Goal: Task Accomplishment & Management: Use online tool/utility

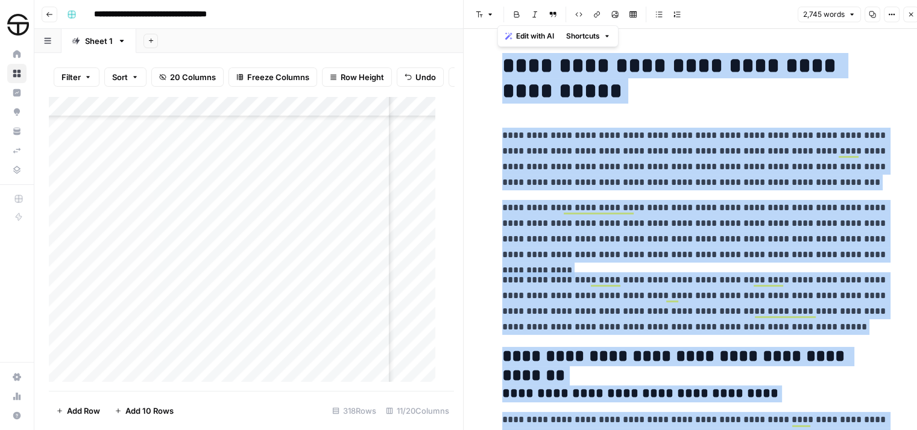
scroll to position [5356, 805]
click at [909, 17] on icon "button" at bounding box center [910, 14] width 7 height 7
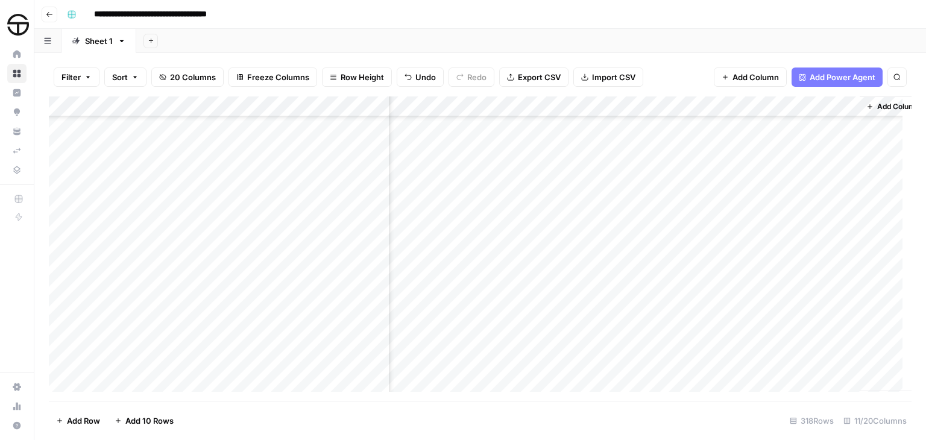
click at [131, 155] on div "Add Column" at bounding box center [480, 248] width 862 height 304
click at [119, 157] on div "Add Column" at bounding box center [480, 248] width 862 height 304
click at [113, 159] on textarea "**********" at bounding box center [239, 159] width 299 height 17
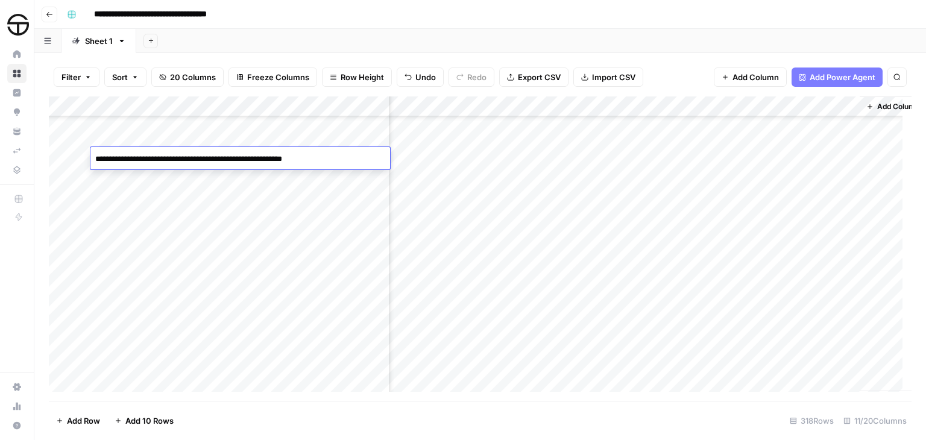
type textarea "**********"
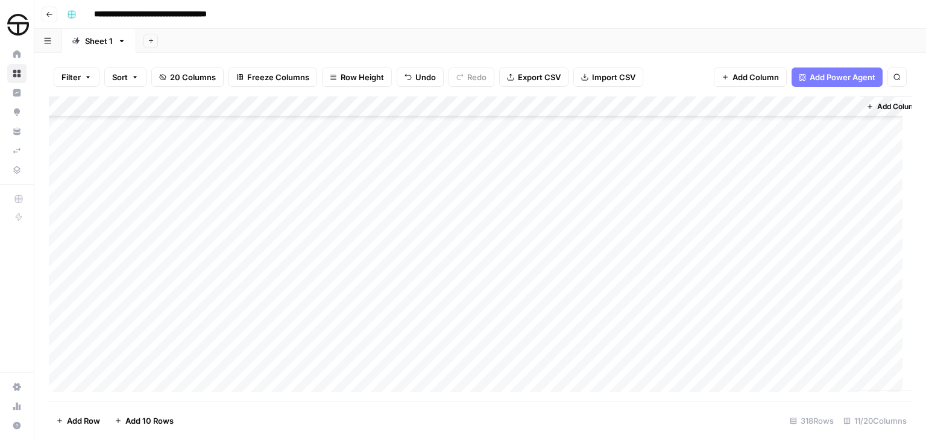
scroll to position [5356, 0]
click at [448, 160] on div "Add Column" at bounding box center [480, 248] width 862 height 304
click at [470, 155] on div at bounding box center [451, 158] width 126 height 22
click at [500, 158] on div at bounding box center [451, 158] width 126 height 22
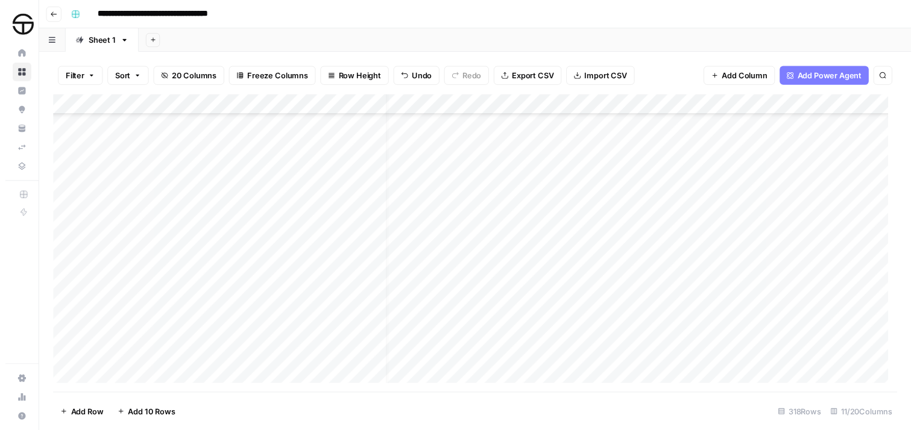
scroll to position [5356, 19]
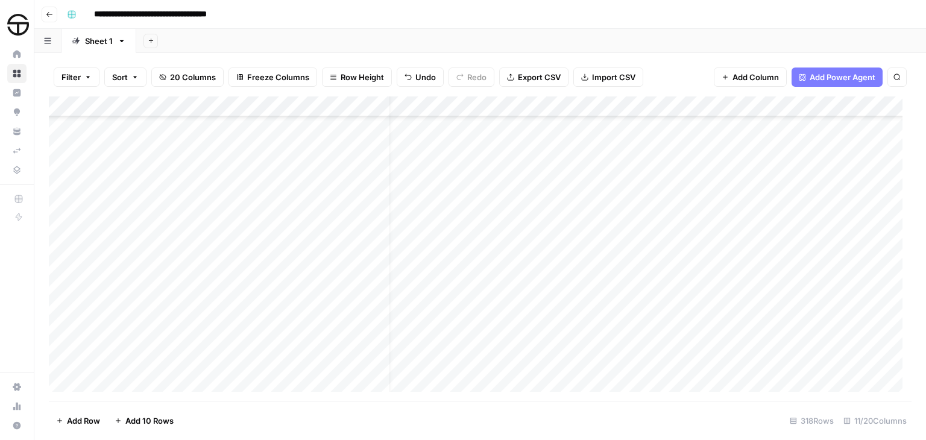
click at [547, 152] on div "Add Column" at bounding box center [480, 248] width 862 height 304
click at [453, 159] on div "Add Column" at bounding box center [480, 248] width 862 height 304
click at [485, 159] on div "Add Column" at bounding box center [480, 248] width 862 height 304
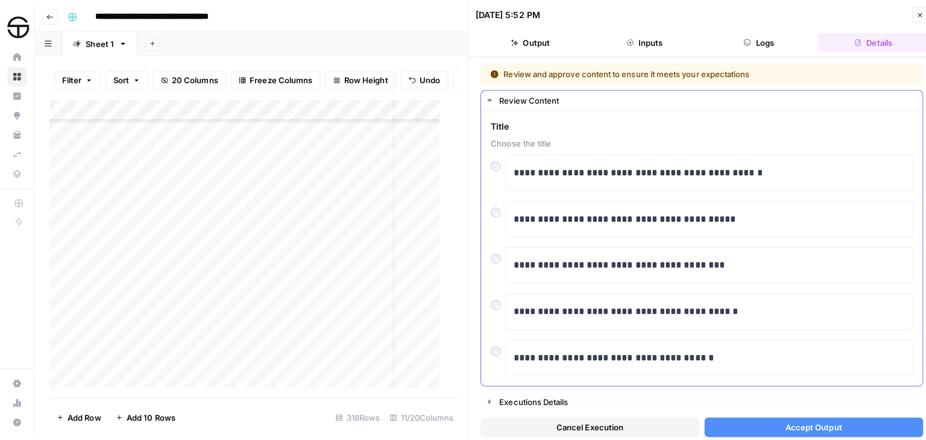
scroll to position [2, 0]
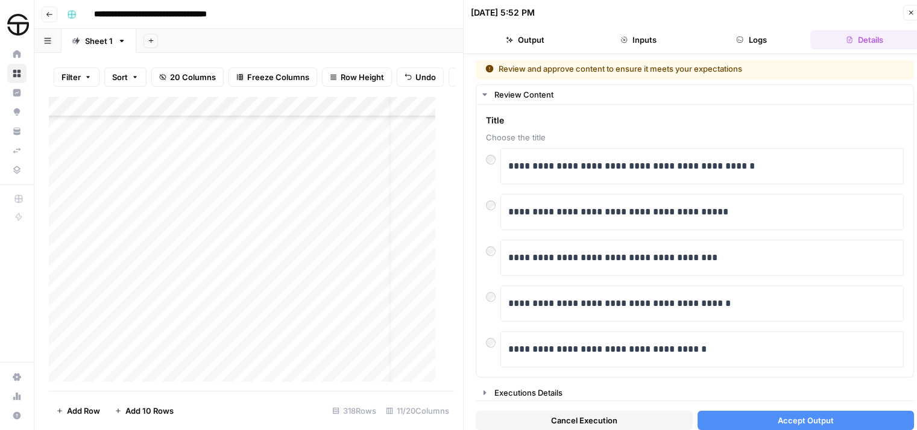
click at [724, 420] on button "Accept Output" at bounding box center [805, 420] width 217 height 19
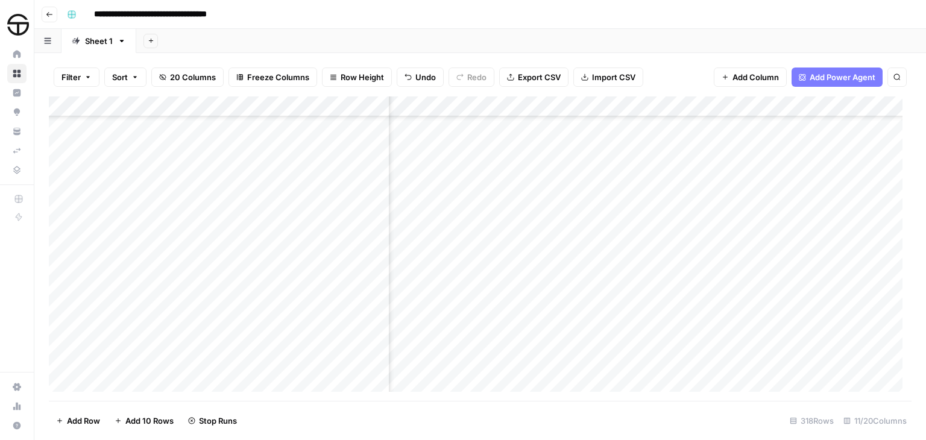
scroll to position [5356, 123]
click at [586, 157] on div "Add Column" at bounding box center [480, 248] width 862 height 304
click at [648, 157] on div "Add Column" at bounding box center [480, 248] width 862 height 304
click at [827, 158] on div "Add Column" at bounding box center [480, 248] width 862 height 304
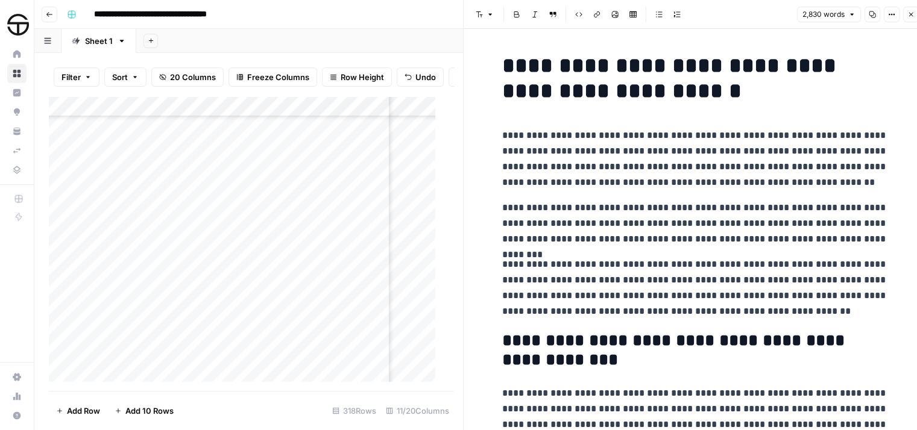
click at [587, 136] on p "**********" at bounding box center [695, 159] width 386 height 63
copy div "**********"
click at [911, 13] on icon "button" at bounding box center [910, 14] width 7 height 7
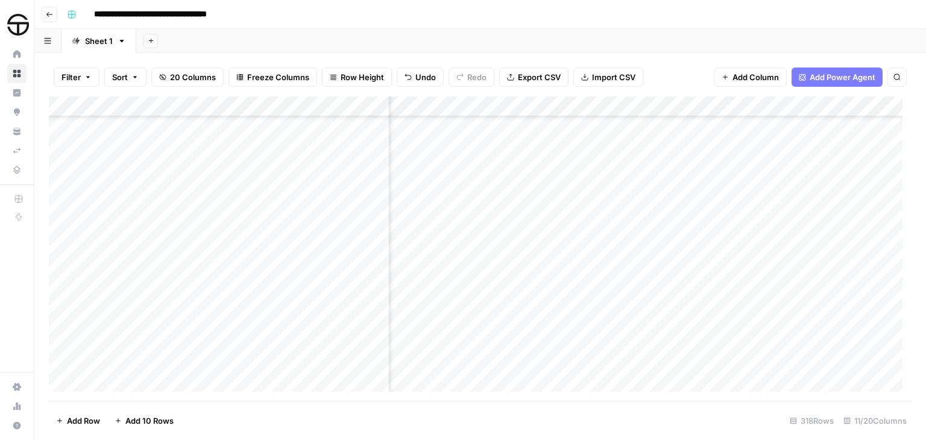
click at [175, 241] on div "Add Column" at bounding box center [480, 248] width 862 height 304
click at [451, 240] on div "Add Column" at bounding box center [480, 248] width 862 height 304
click at [501, 239] on div at bounding box center [451, 240] width 126 height 22
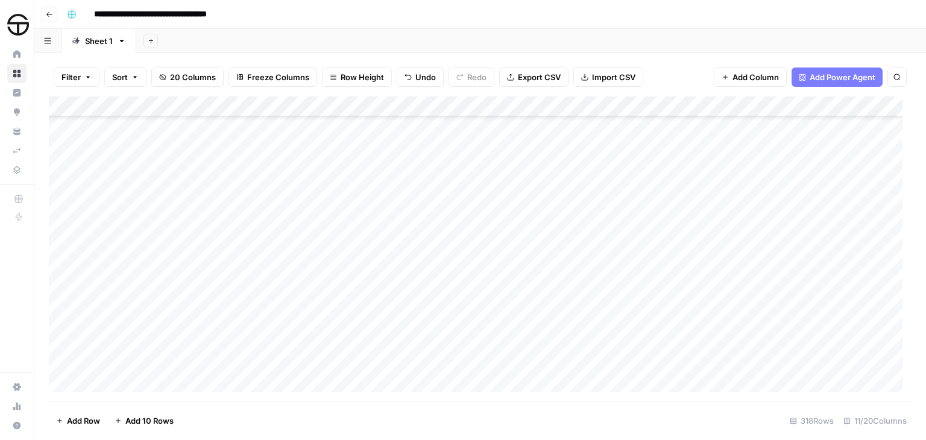
click at [565, 246] on div "Add Column" at bounding box center [480, 248] width 862 height 304
click at [499, 240] on div "Add Column" at bounding box center [480, 248] width 862 height 304
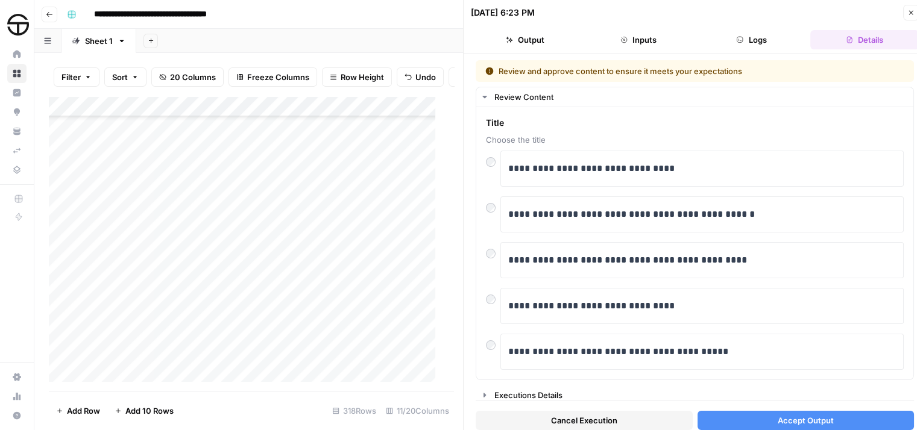
click at [721, 418] on button "Accept Output" at bounding box center [805, 420] width 217 height 19
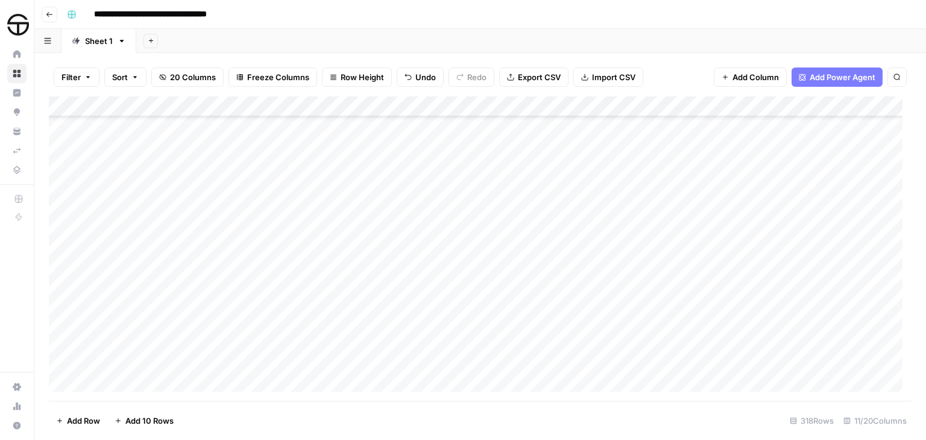
click at [586, 239] on div "Add Column" at bounding box center [480, 248] width 862 height 304
click at [586, 237] on div "Add Column" at bounding box center [480, 248] width 862 height 304
click at [703, 237] on div "Add Column" at bounding box center [480, 248] width 862 height 304
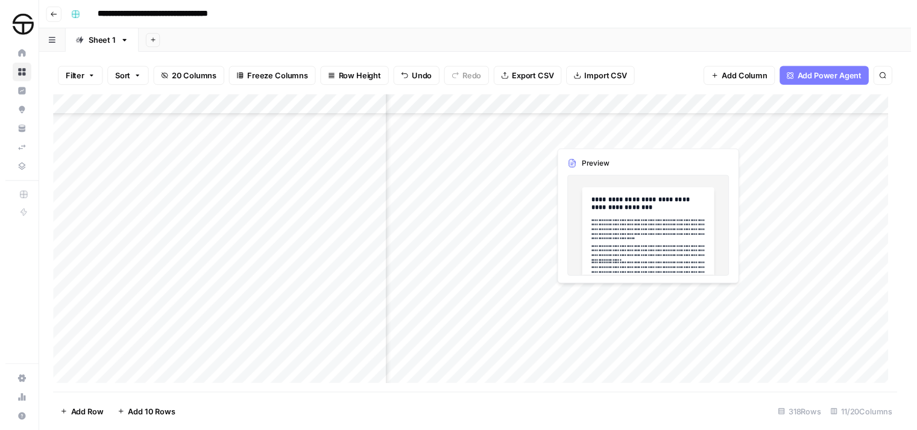
scroll to position [5416, 745]
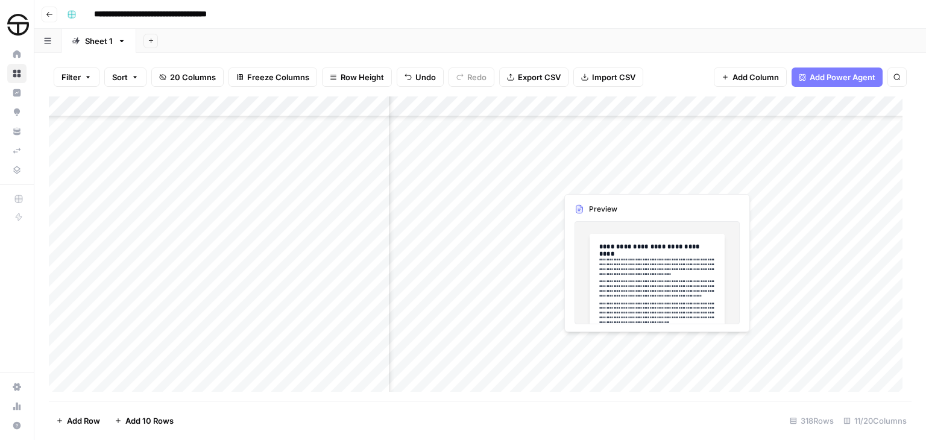
click at [654, 180] on div "Add Column" at bounding box center [480, 248] width 862 height 304
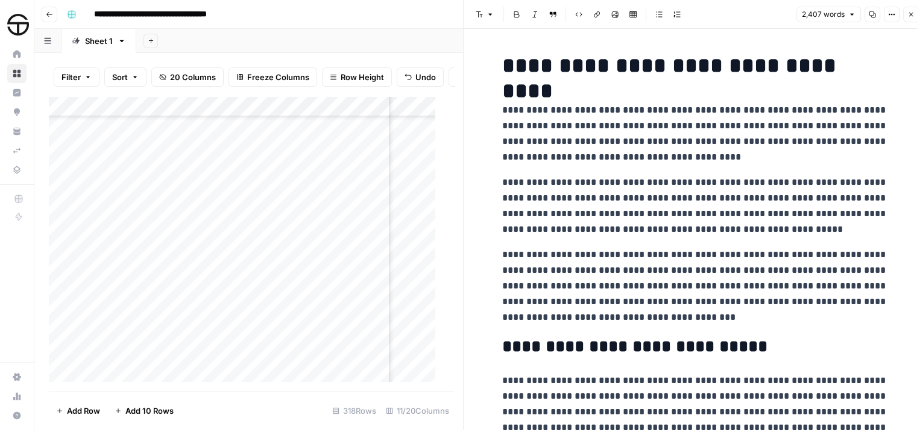
click at [621, 111] on p "**********" at bounding box center [695, 133] width 386 height 63
